Goal: Share content

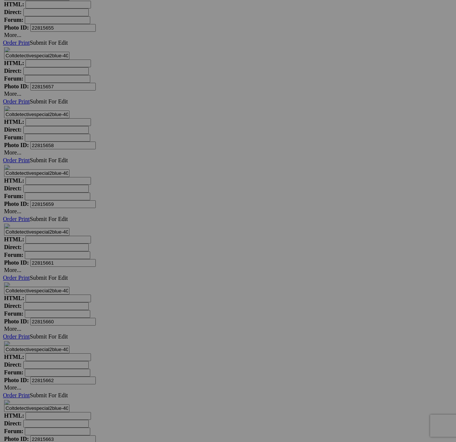
scroll to position [6789, 0]
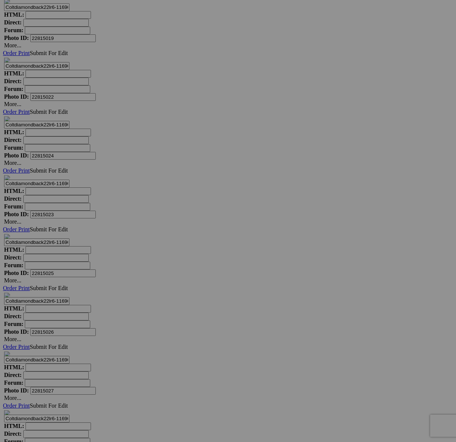
scroll to position [7720, 0]
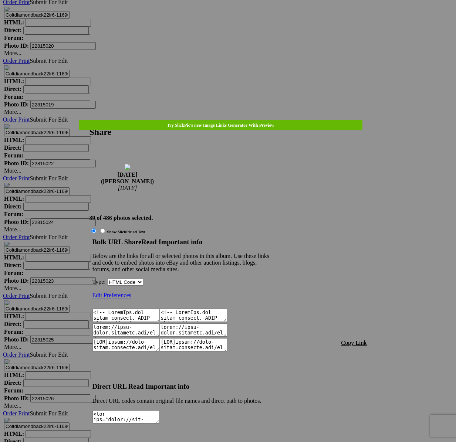
click at [354, 340] on span "Copy Link" at bounding box center [354, 343] width 26 height 6
click at [238, 20] on div at bounding box center [228, 221] width 456 height 442
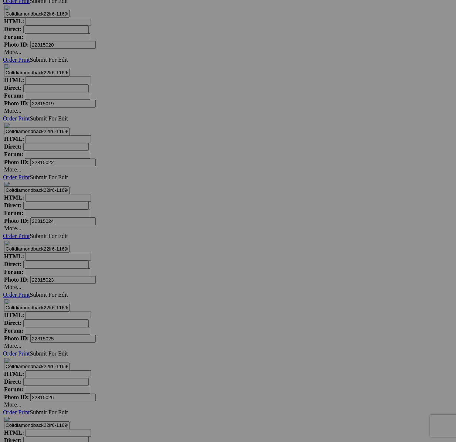
scroll to position [7722, 0]
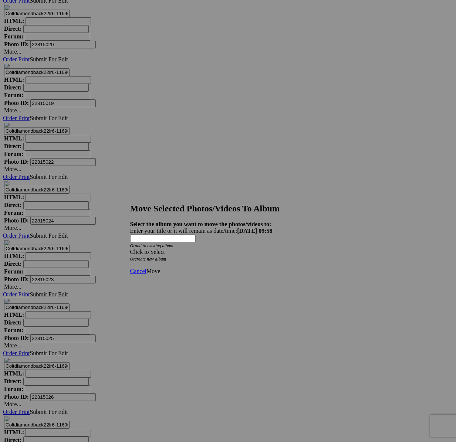
drag, startPoint x: 248, startPoint y: 224, endPoint x: 207, endPoint y: 236, distance: 42.6
click at [247, 249] on div "Click to Select" at bounding box center [228, 252] width 196 height 7
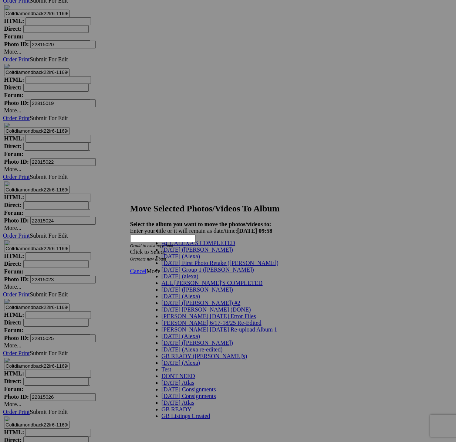
click at [177, 253] on span "[DATE] ([PERSON_NAME])" at bounding box center [197, 250] width 71 height 6
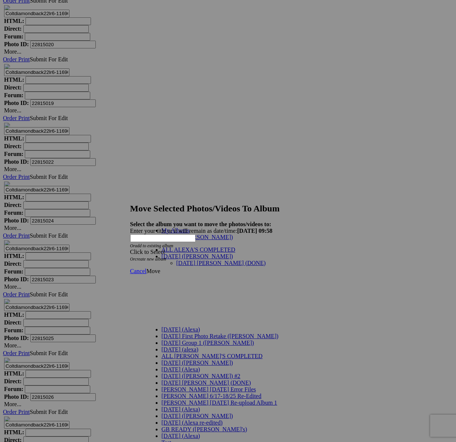
click at [243, 260] on link "[DATE] [PERSON_NAME] (DONE)" at bounding box center [221, 263] width 90 height 6
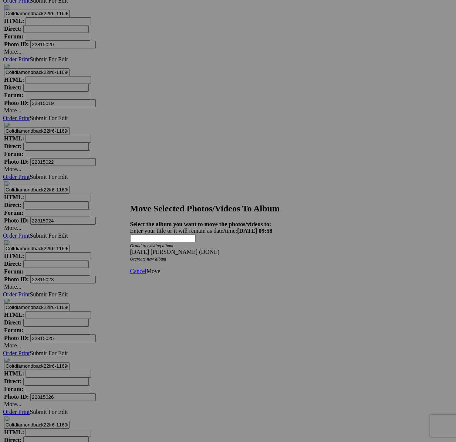
click at [160, 268] on span "Move" at bounding box center [153, 271] width 14 height 6
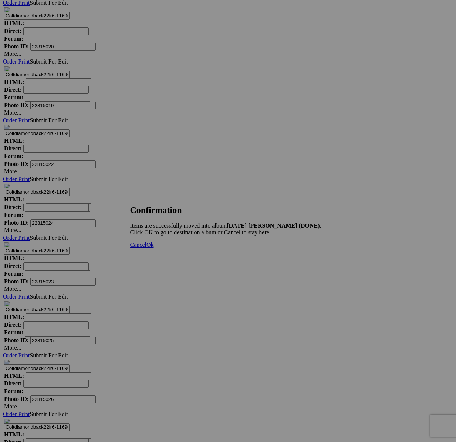
scroll to position [7721, 0]
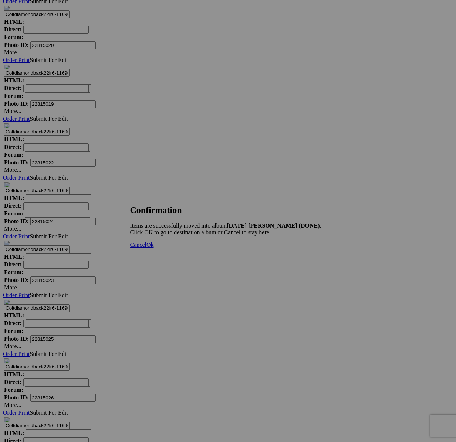
click at [146, 248] on span "Cancel" at bounding box center [138, 245] width 16 height 6
